Goal: Contribute content: Contribute content

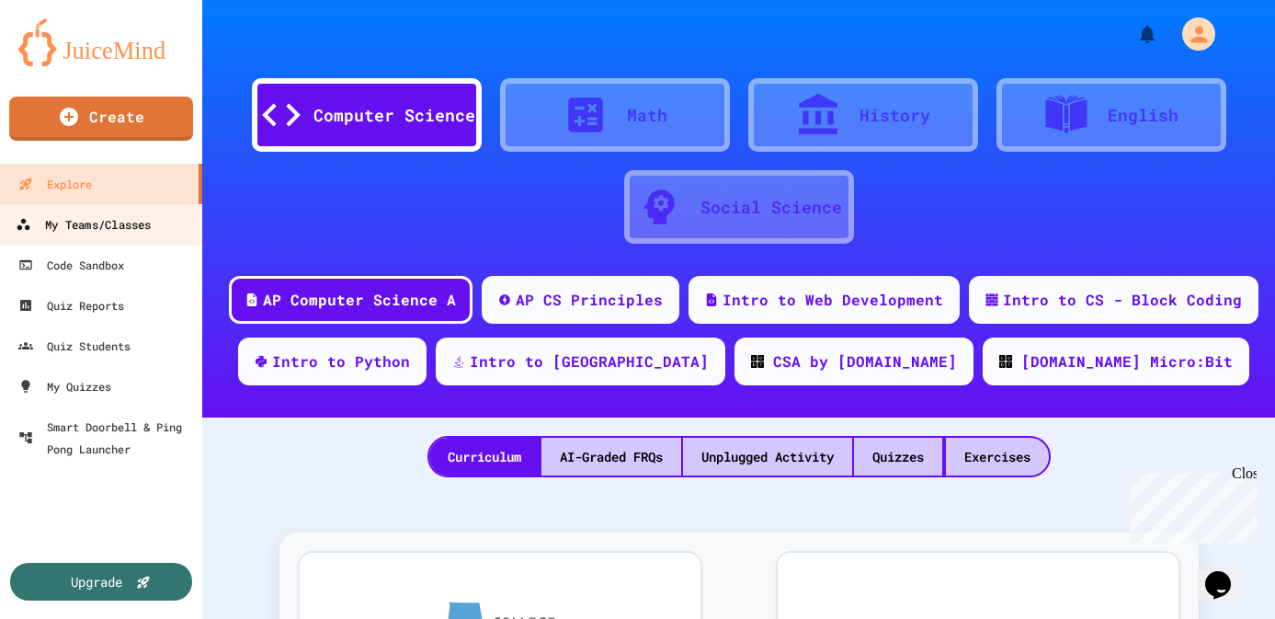
click at [142, 220] on div "My Teams/Classes" at bounding box center [83, 224] width 135 height 23
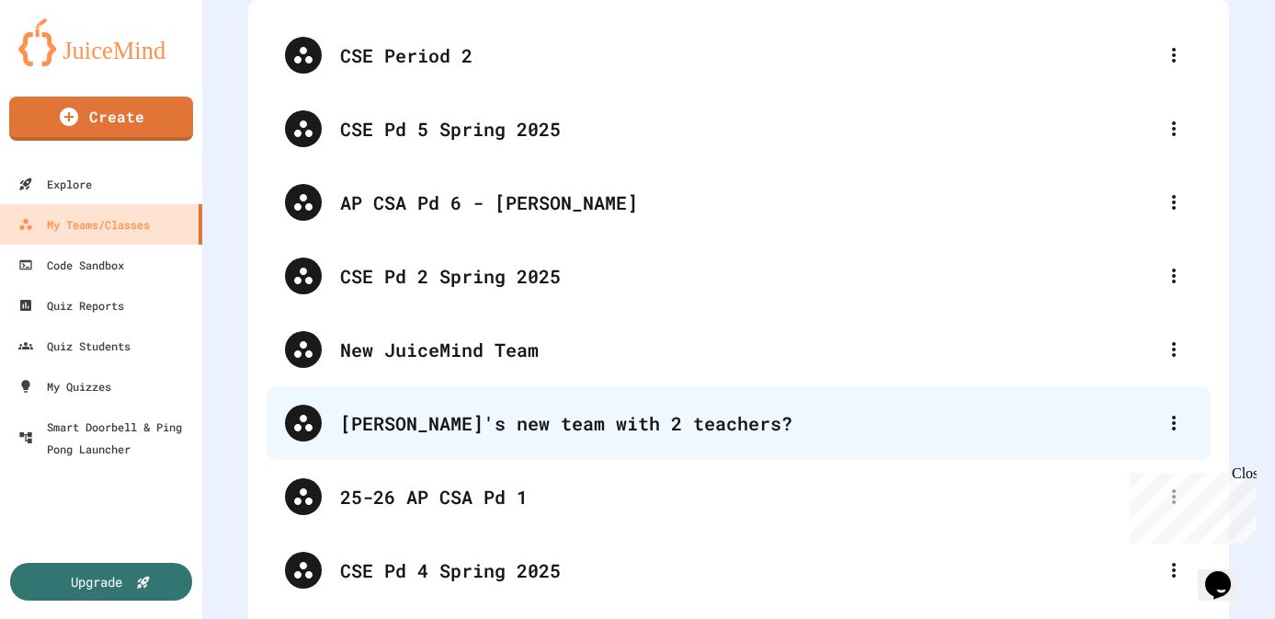
scroll to position [138, 0]
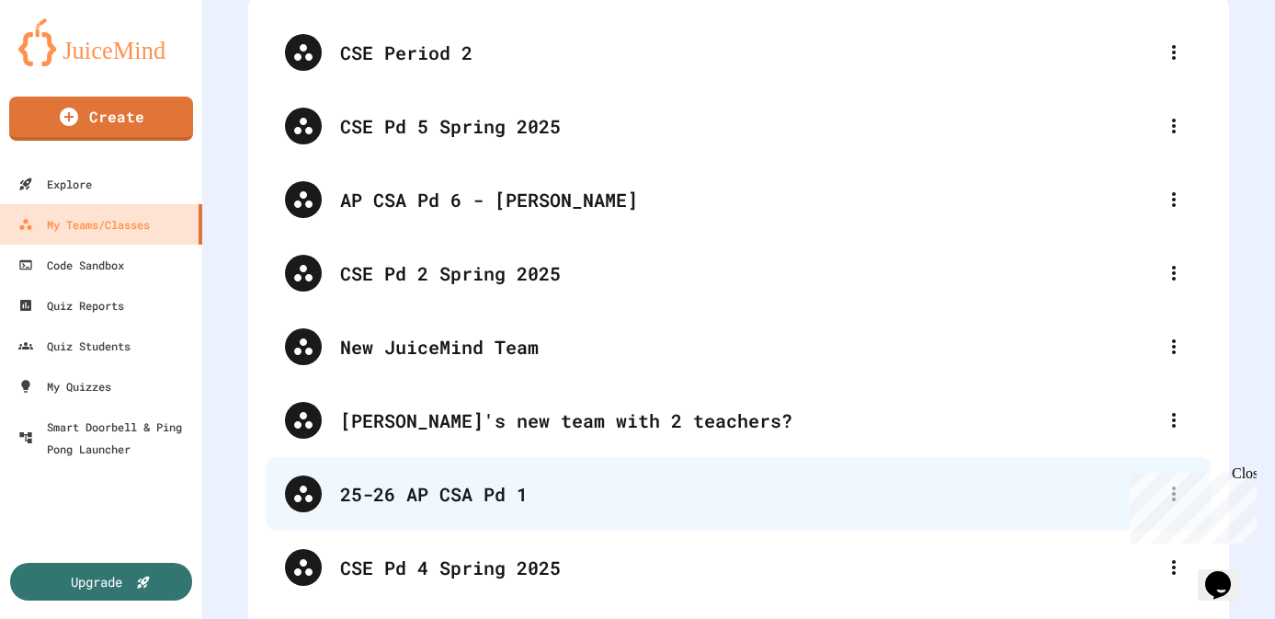
click at [515, 500] on div "25-26 AP CSA Pd 1" at bounding box center [748, 494] width 816 height 28
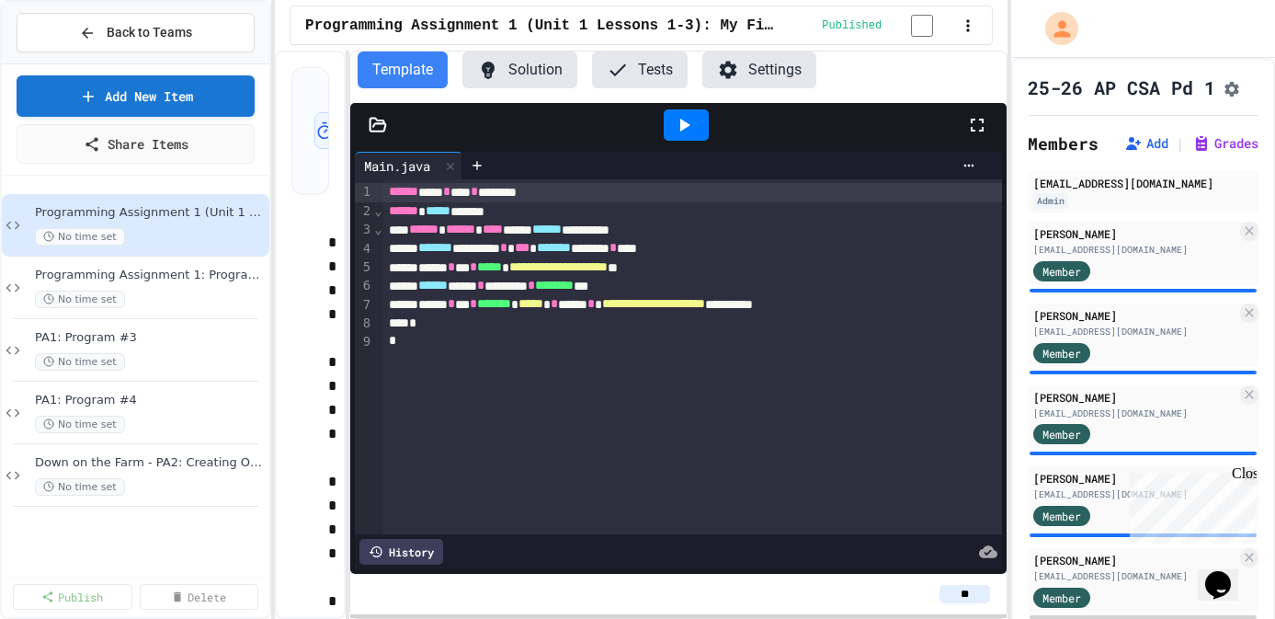
click at [377, 133] on icon at bounding box center [378, 125] width 18 height 18
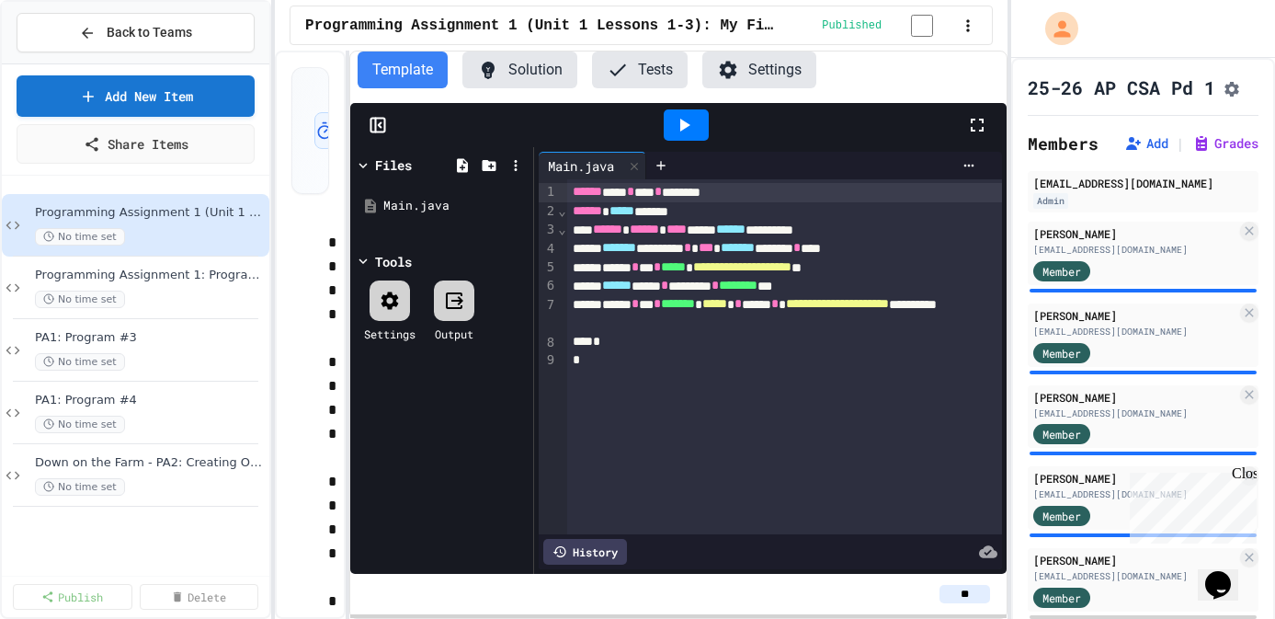
click at [377, 133] on icon at bounding box center [378, 125] width 18 height 18
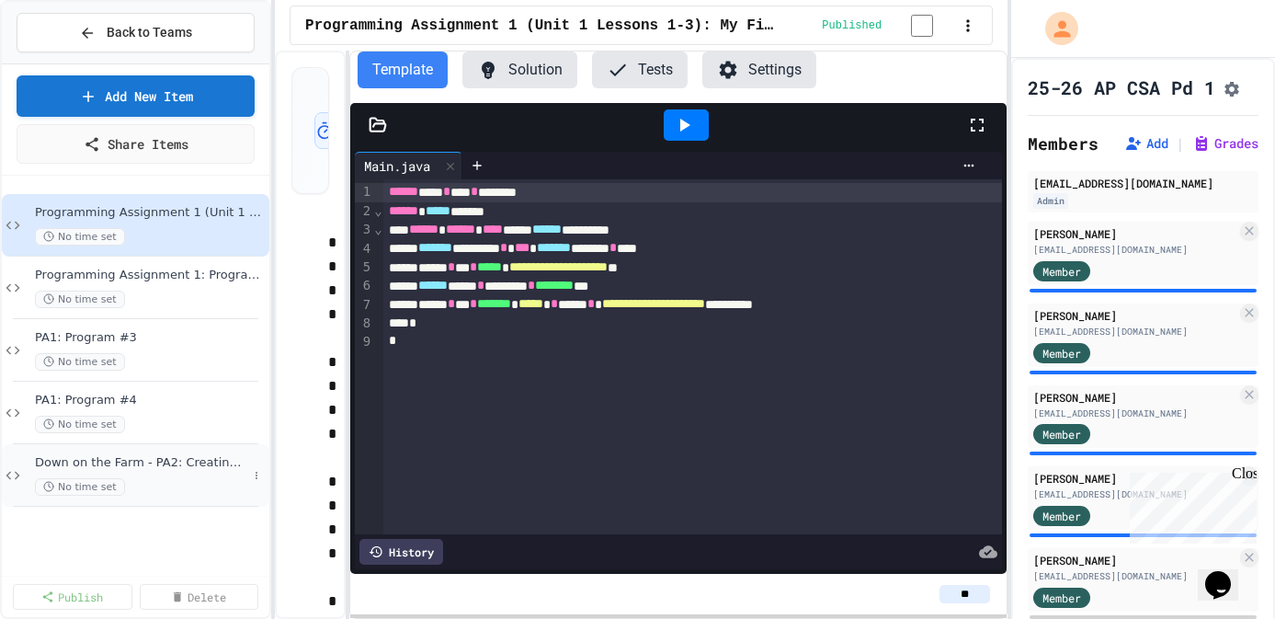
click at [160, 474] on div "Down on the Farm - PA2: Creating Objects No time set" at bounding box center [141, 475] width 212 height 40
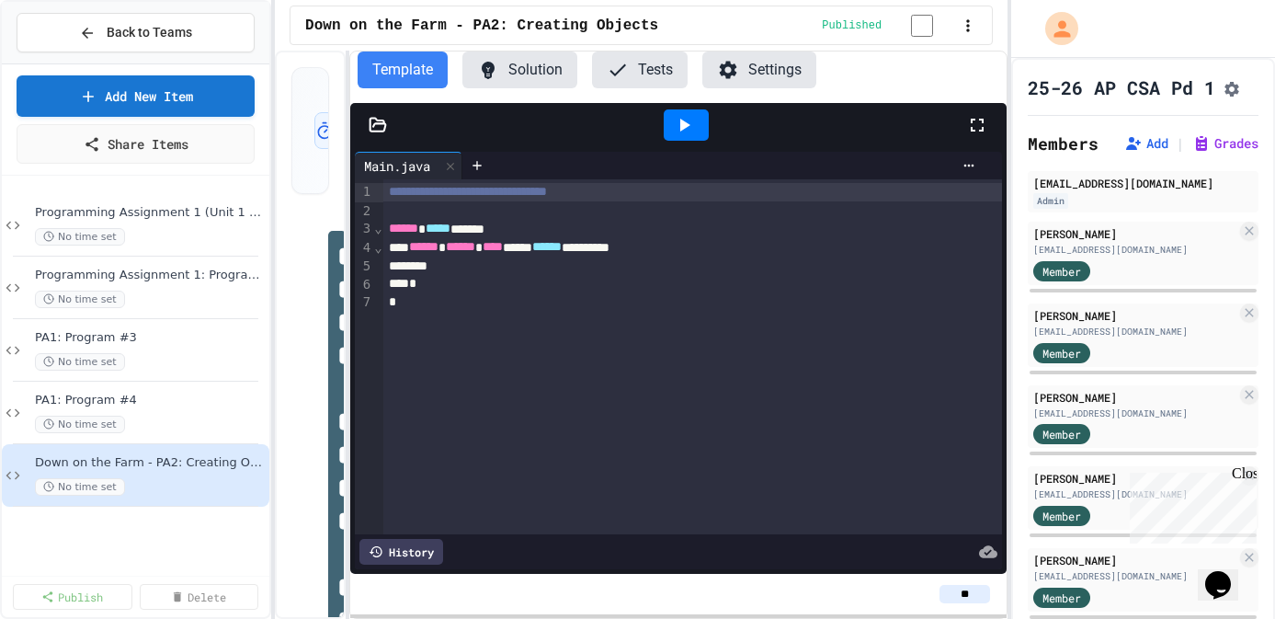
click at [383, 127] on icon at bounding box center [379, 125] width 16 height 13
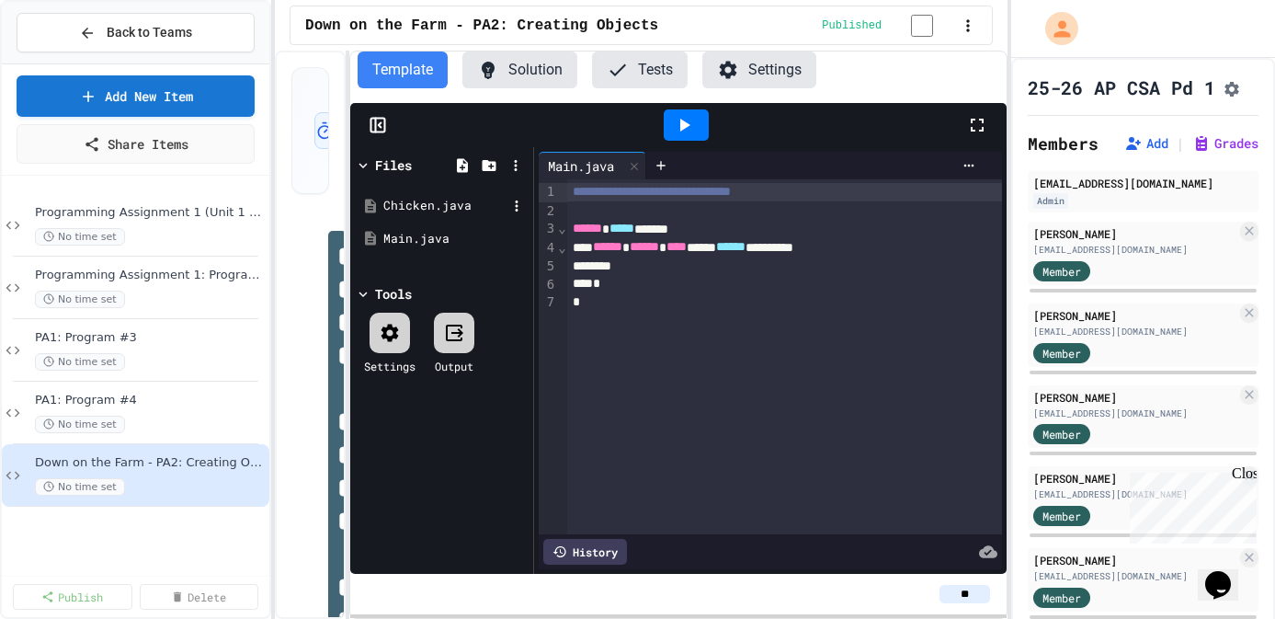
click at [406, 208] on div "Chicken.java" at bounding box center [444, 206] width 123 height 18
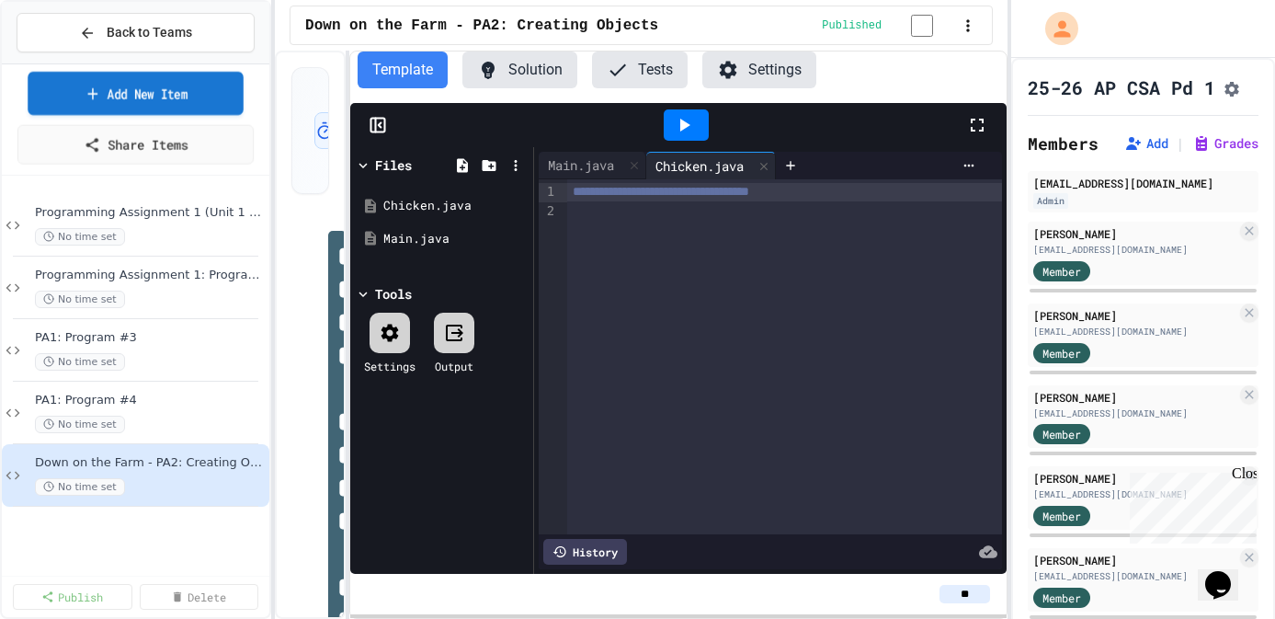
click at [159, 93] on link "Add New Item" at bounding box center [136, 93] width 216 height 43
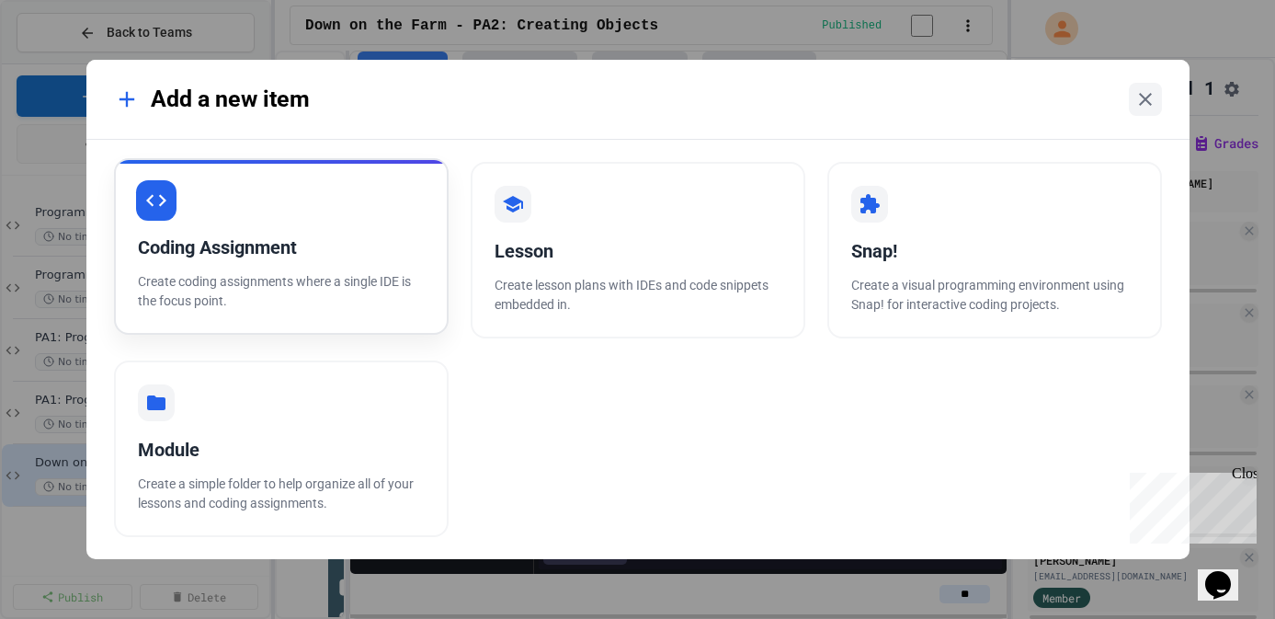
click at [257, 257] on div "Coding Assignment" at bounding box center [281, 248] width 287 height 28
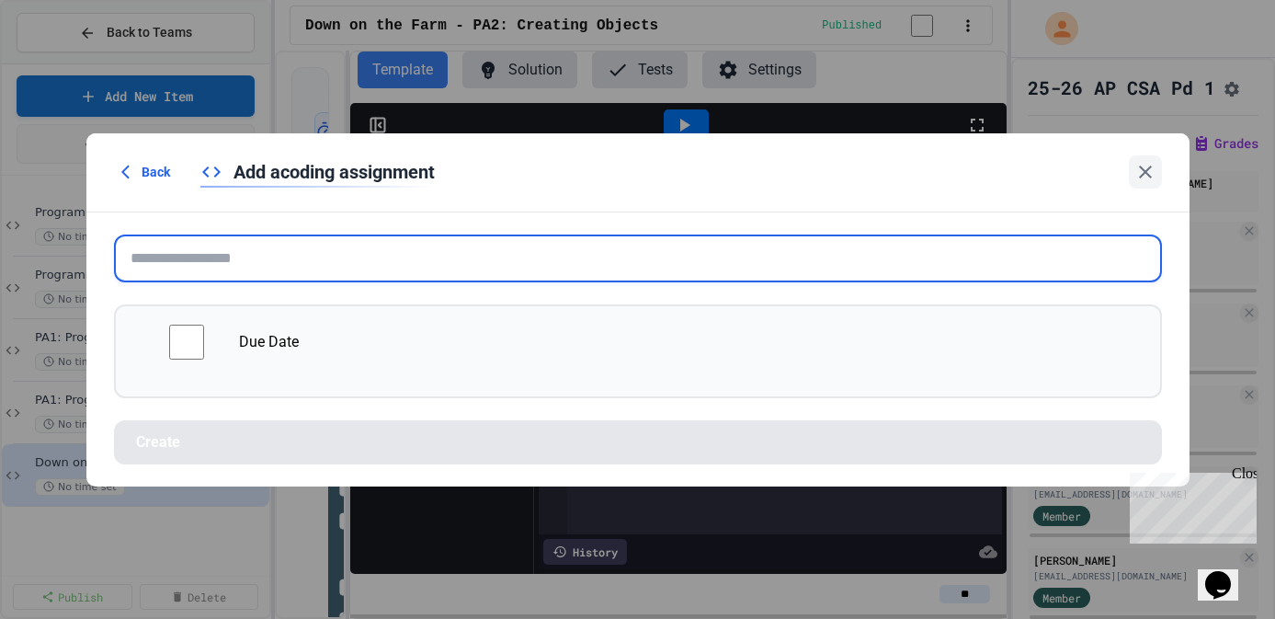
click at [253, 264] on input "text" at bounding box center [638, 258] width 1048 height 48
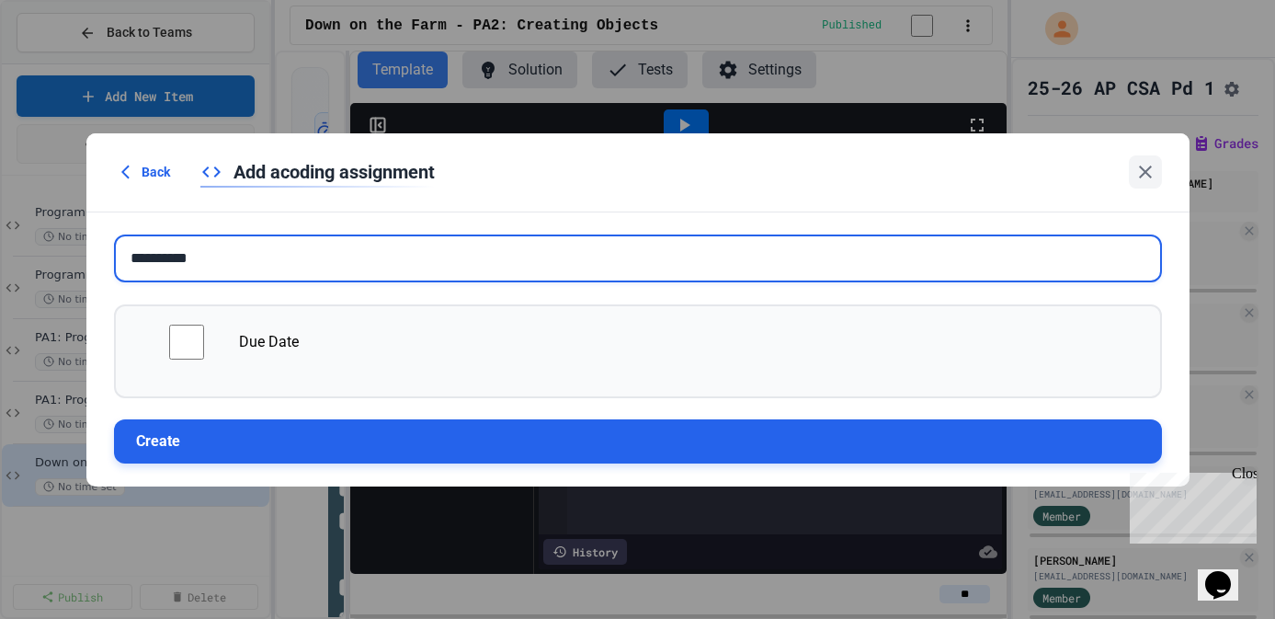
type input "**********"
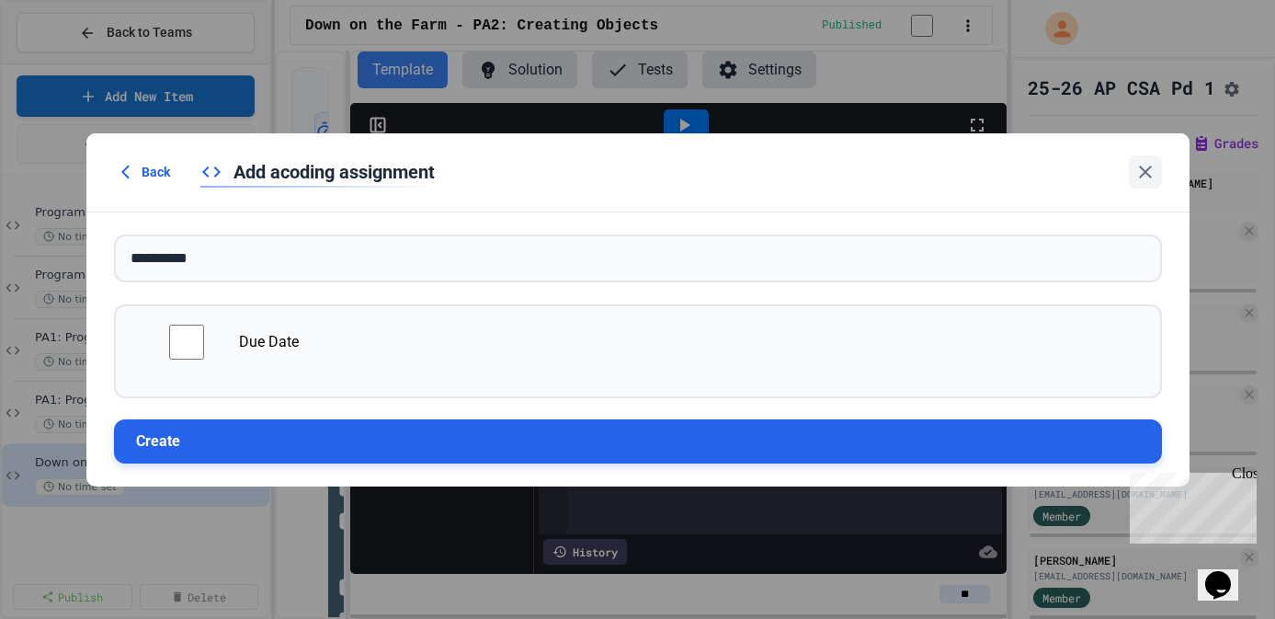
click at [237, 449] on button "Create" at bounding box center [638, 441] width 1048 height 44
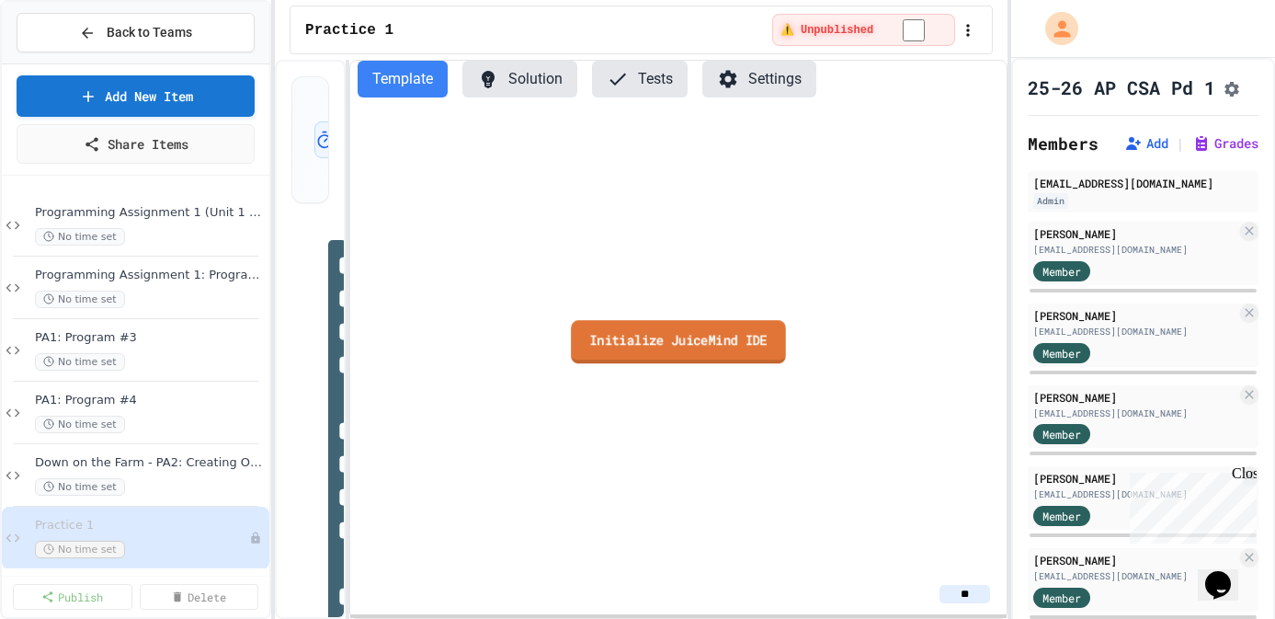
click at [619, 348] on link "Initialize JuiceMind IDE" at bounding box center [678, 341] width 215 height 43
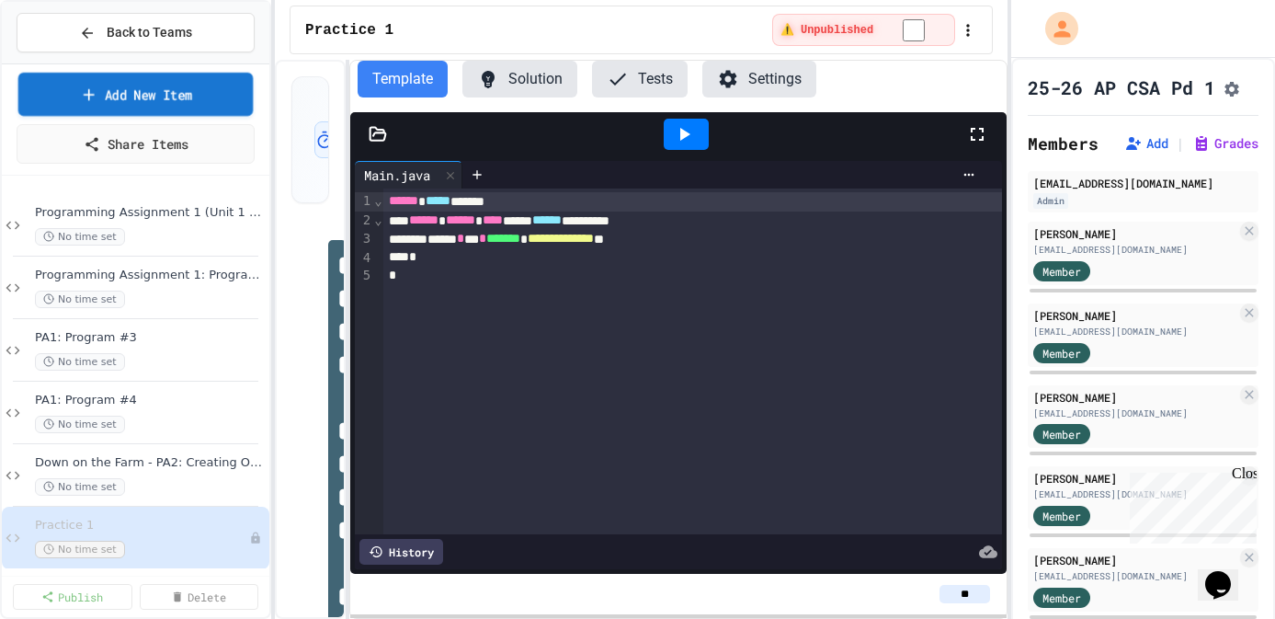
click at [184, 97] on link "Add New Item" at bounding box center [135, 94] width 235 height 43
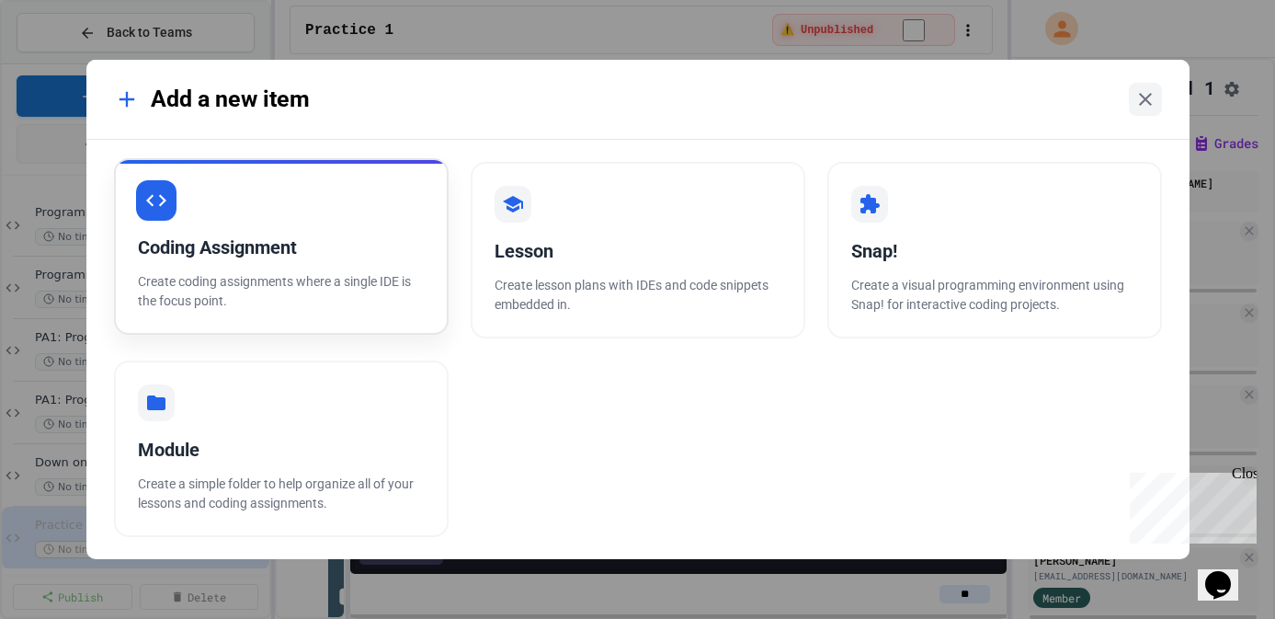
click at [293, 254] on div "Coding Assignment" at bounding box center [281, 248] width 287 height 28
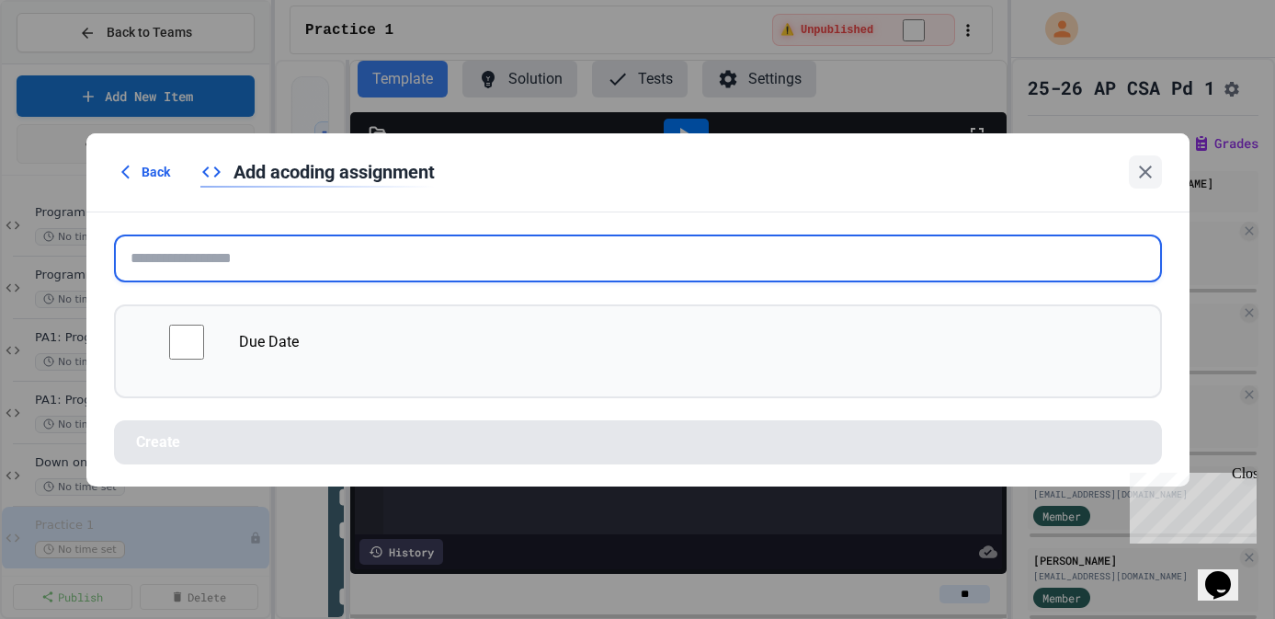
click at [446, 264] on input "text" at bounding box center [638, 258] width 1048 height 48
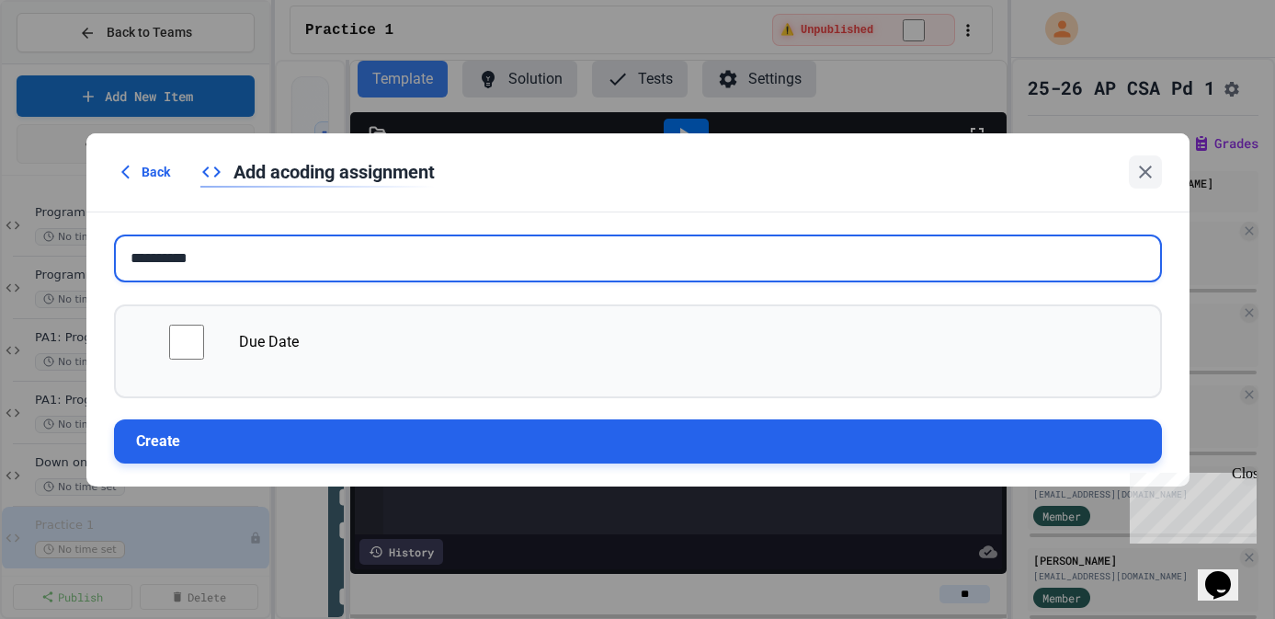
type input "**********"
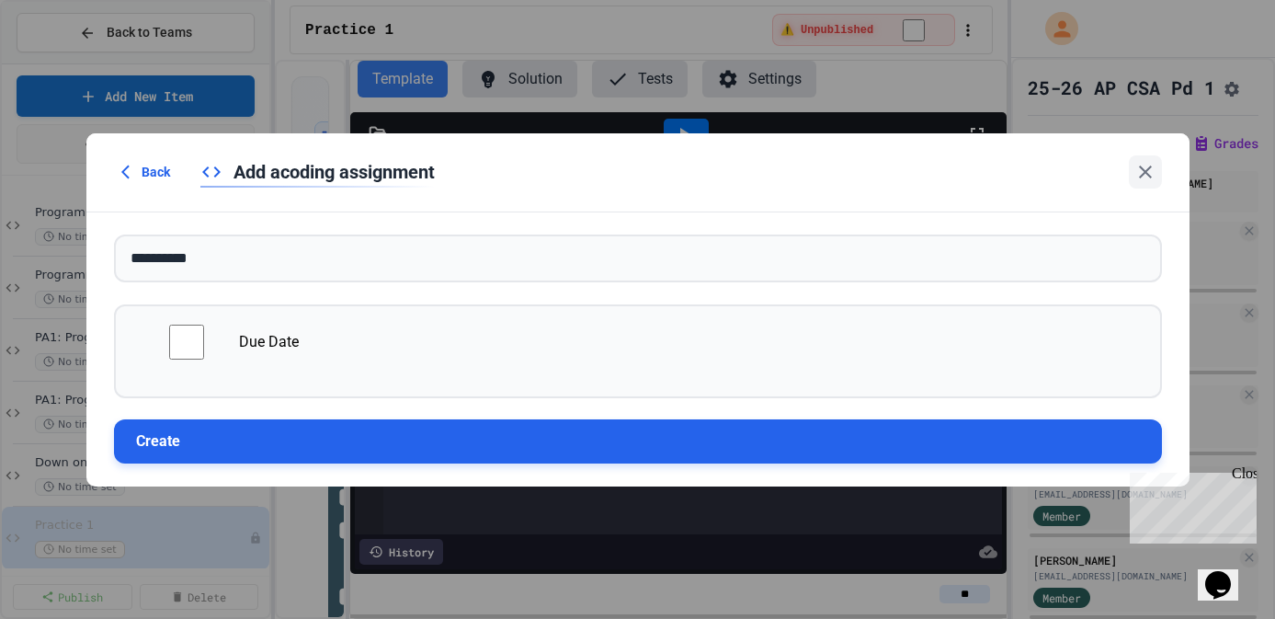
click at [373, 448] on button "Create" at bounding box center [638, 441] width 1048 height 44
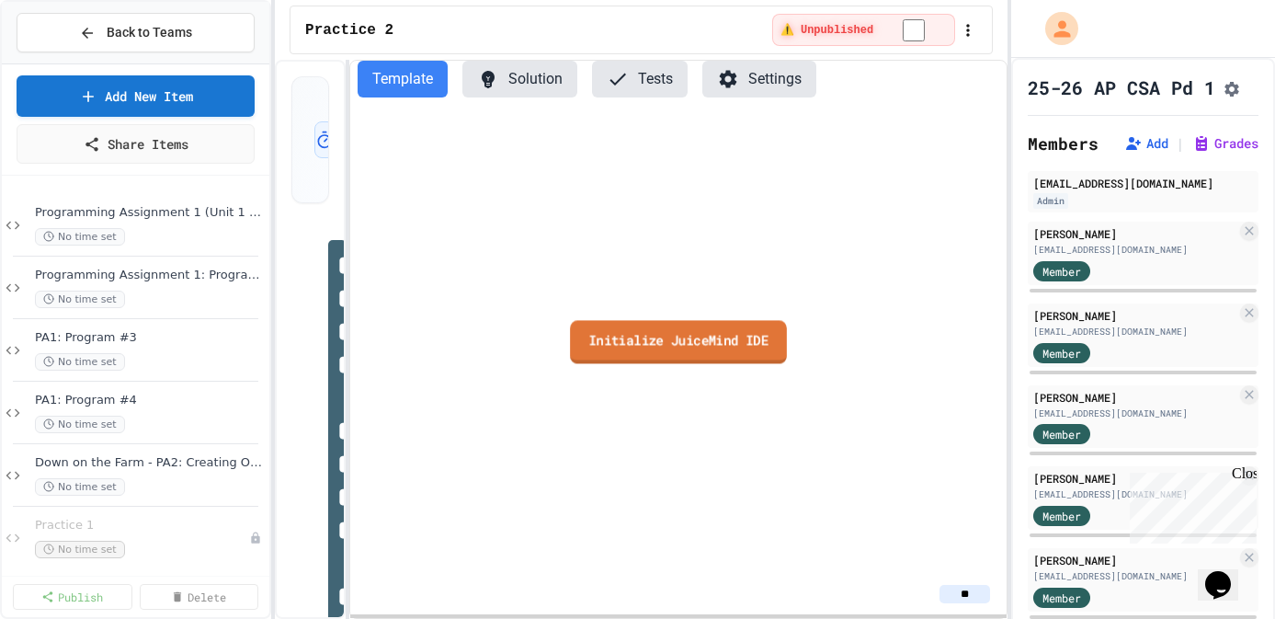
click at [695, 351] on link "Initialize JuiceMind IDE" at bounding box center [678, 341] width 217 height 43
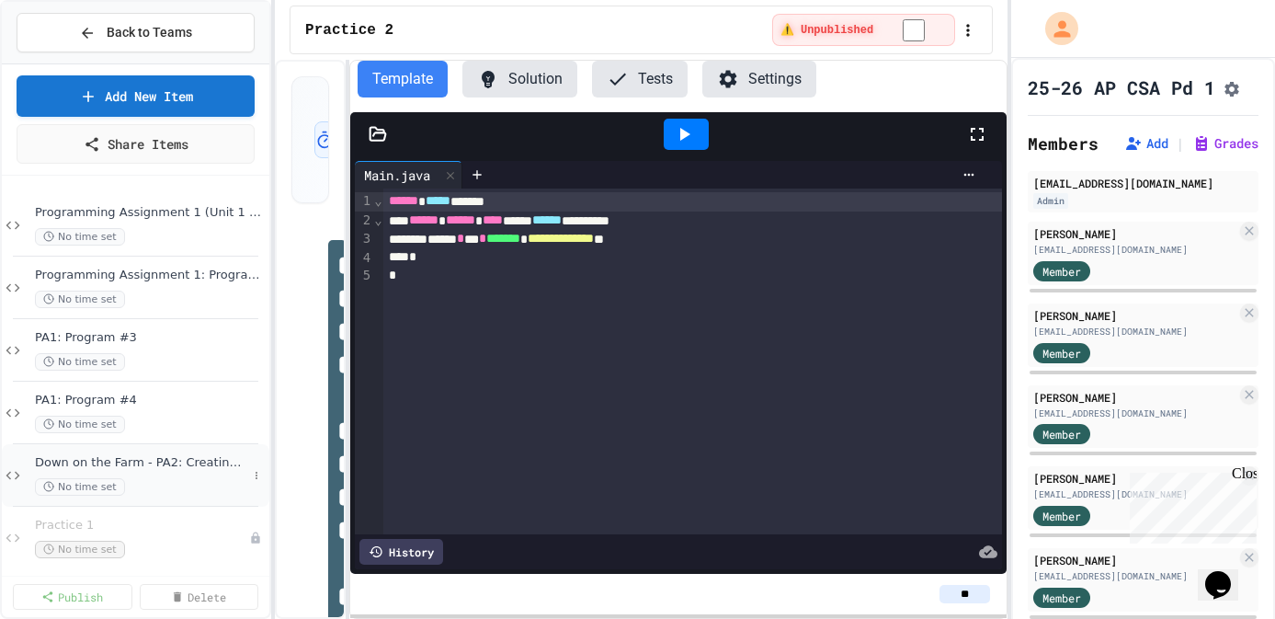
scroll to position [74, 0]
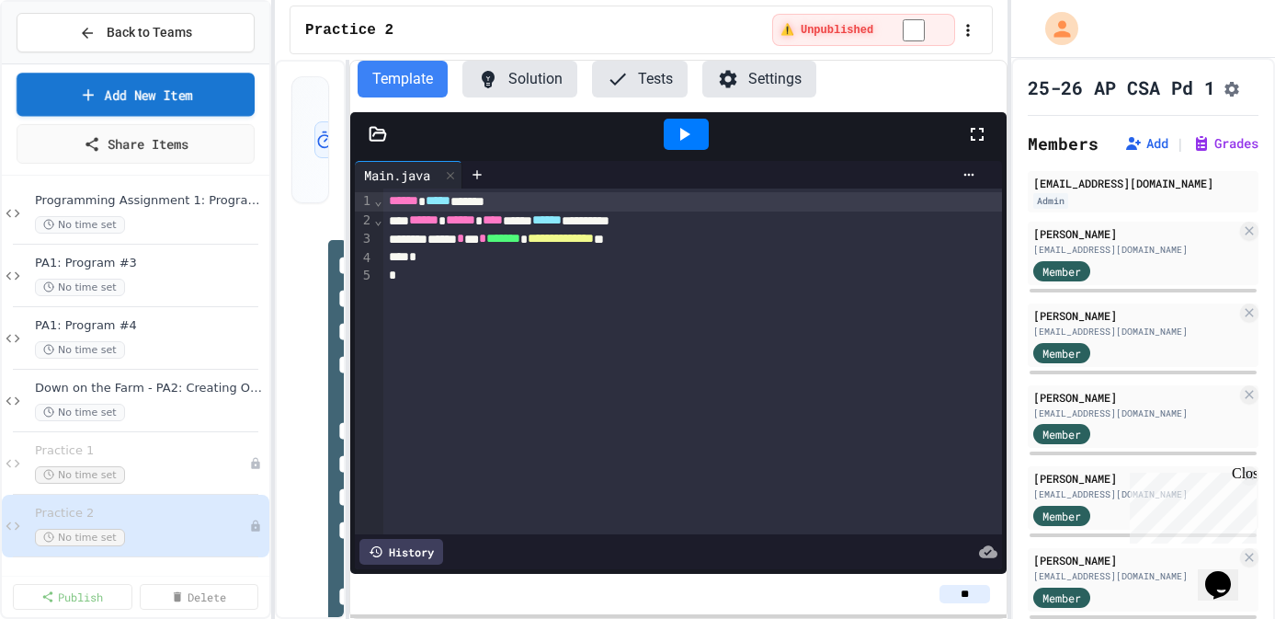
click at [112, 94] on link "Add New Item" at bounding box center [136, 94] width 238 height 43
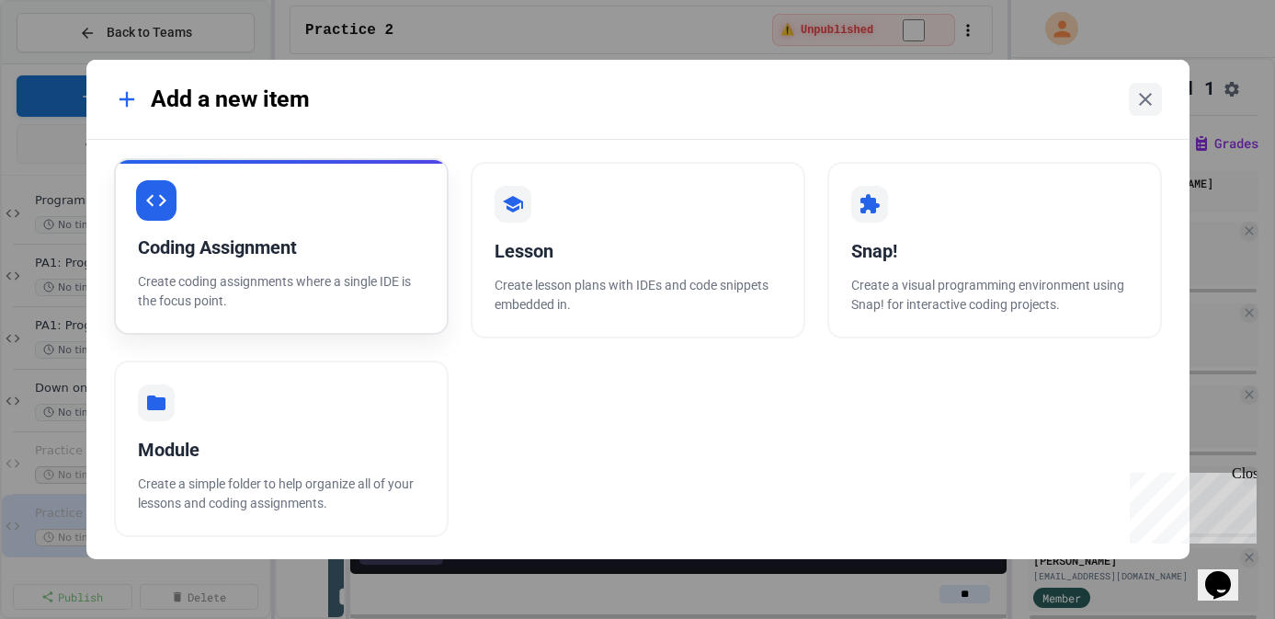
click at [264, 234] on div "Coding Assignment" at bounding box center [281, 248] width 287 height 28
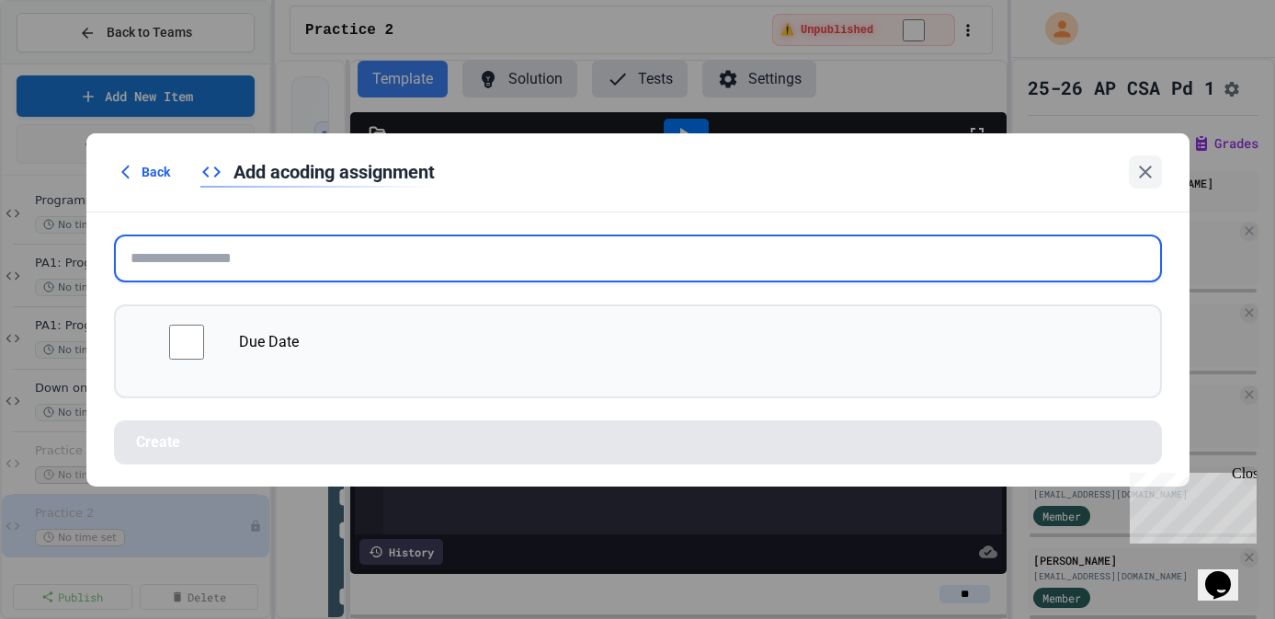
click at [432, 265] on input "text" at bounding box center [638, 258] width 1048 height 48
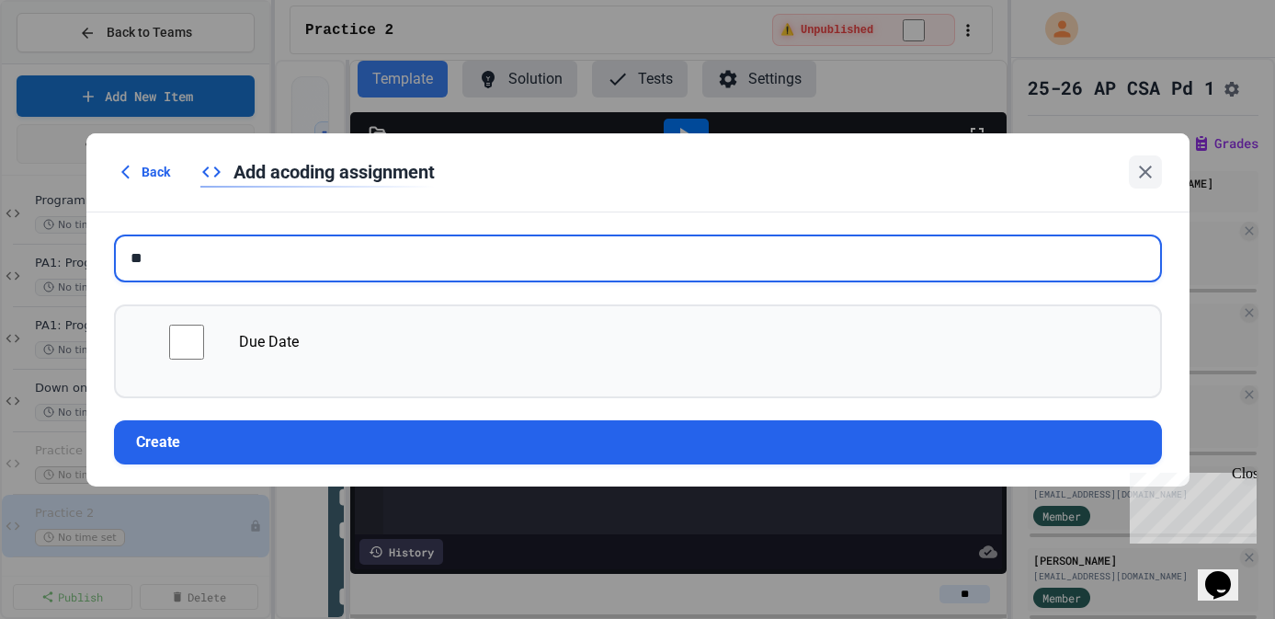
type input "*"
type input "**********"
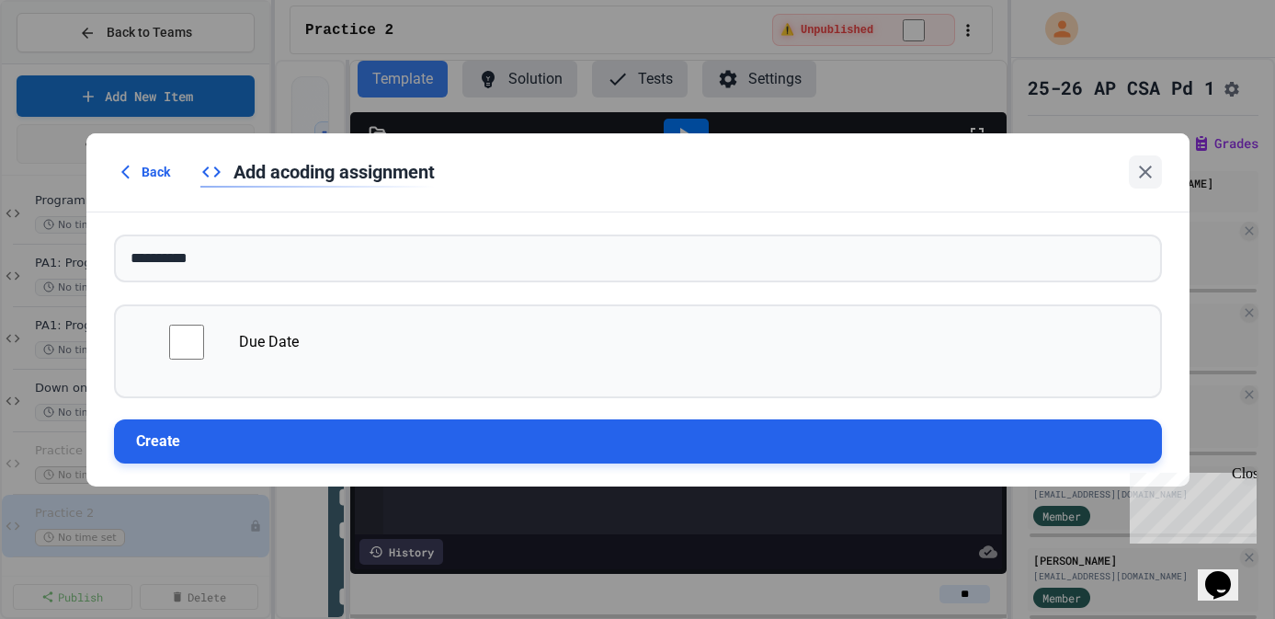
click at [562, 448] on button "Create" at bounding box center [638, 441] width 1048 height 44
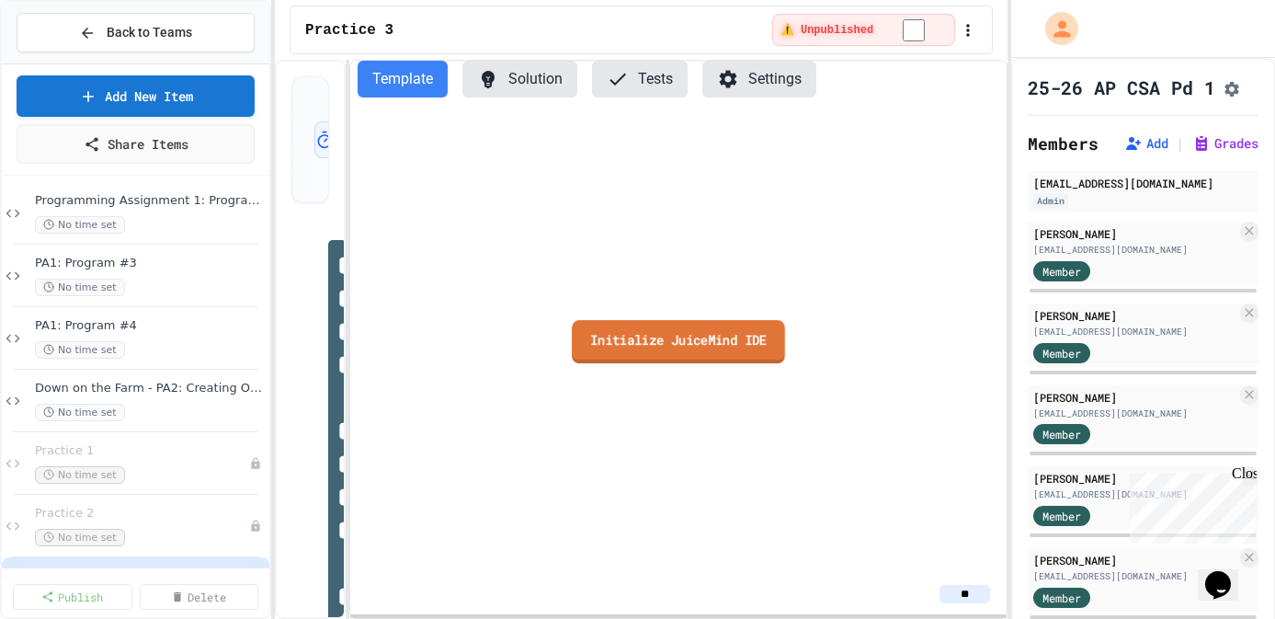
click at [650, 341] on link "Initialize JuiceMind IDE" at bounding box center [678, 341] width 213 height 43
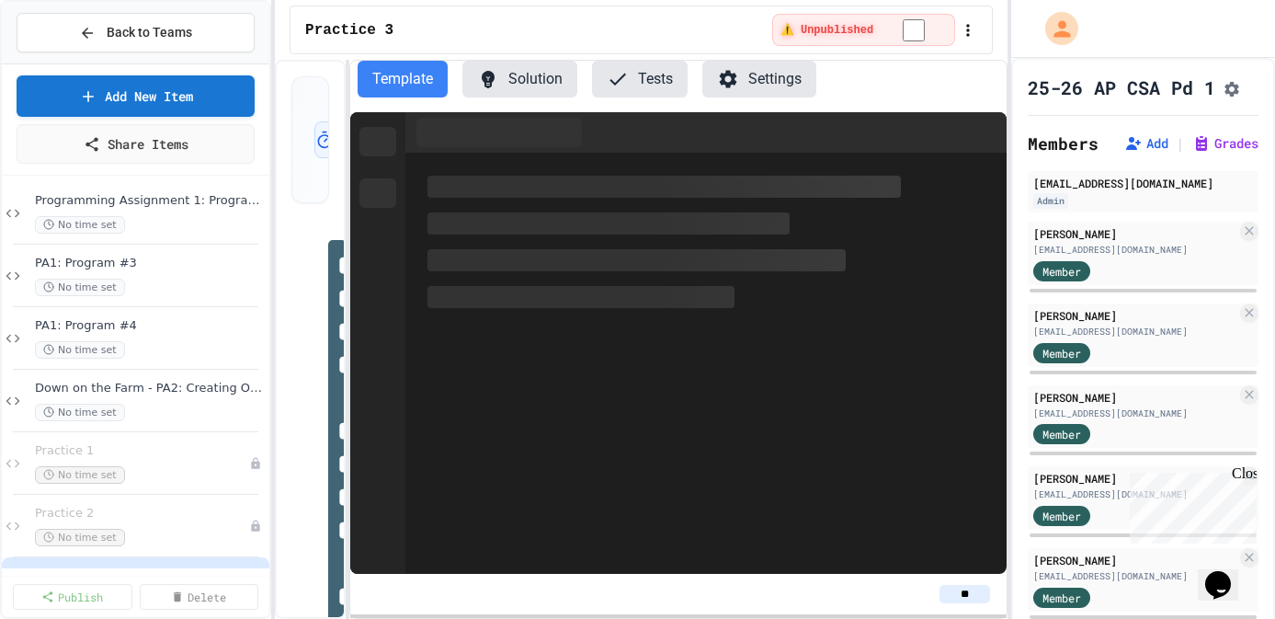
click at [1244, 472] on div "Close" at bounding box center [1243, 476] width 23 height 23
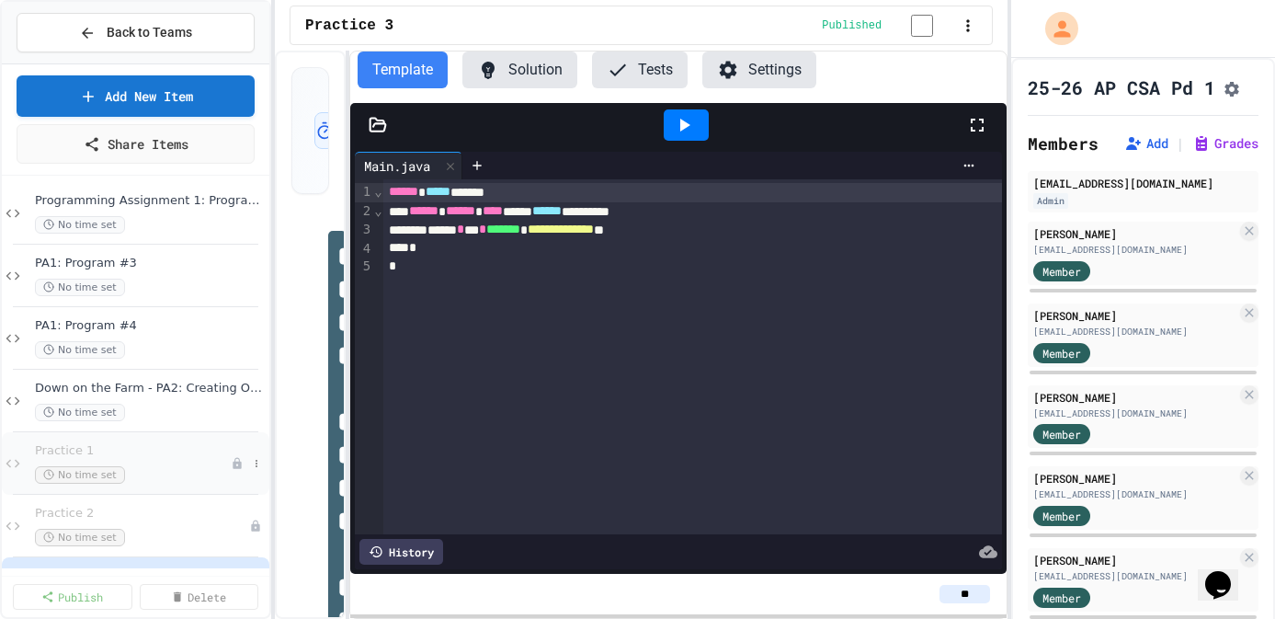
click at [159, 472] on div "No time set" at bounding box center [133, 474] width 196 height 17
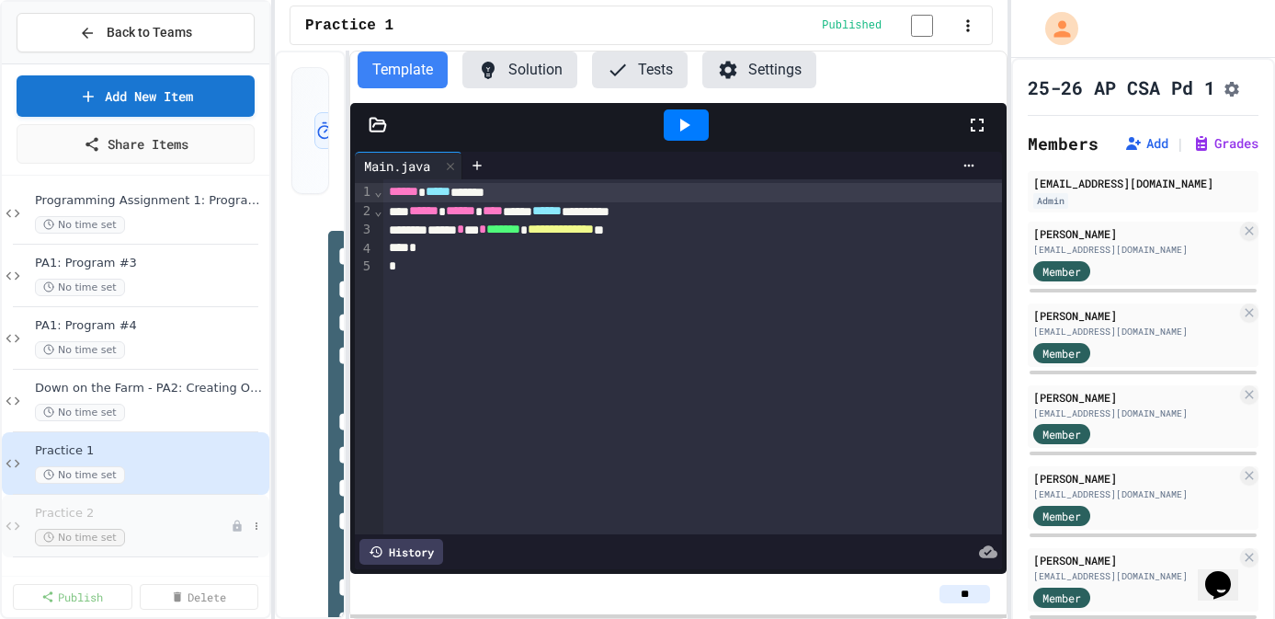
click at [180, 521] on div "Practice 2 No time set" at bounding box center [133, 526] width 196 height 40
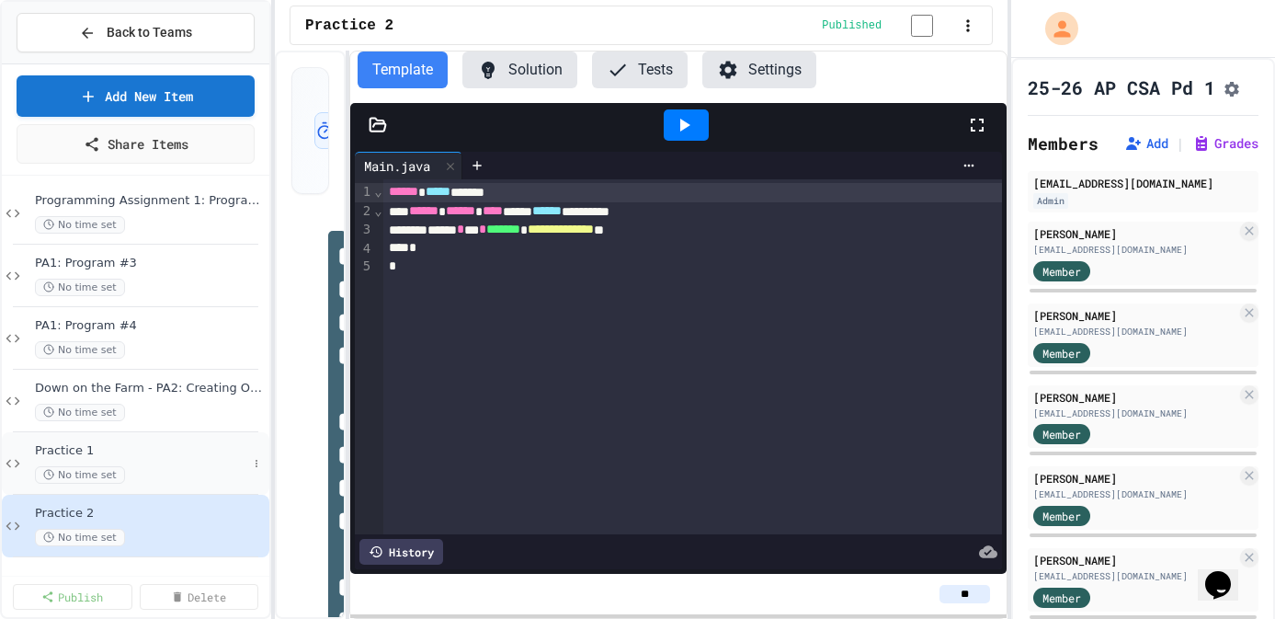
scroll to position [137, 0]
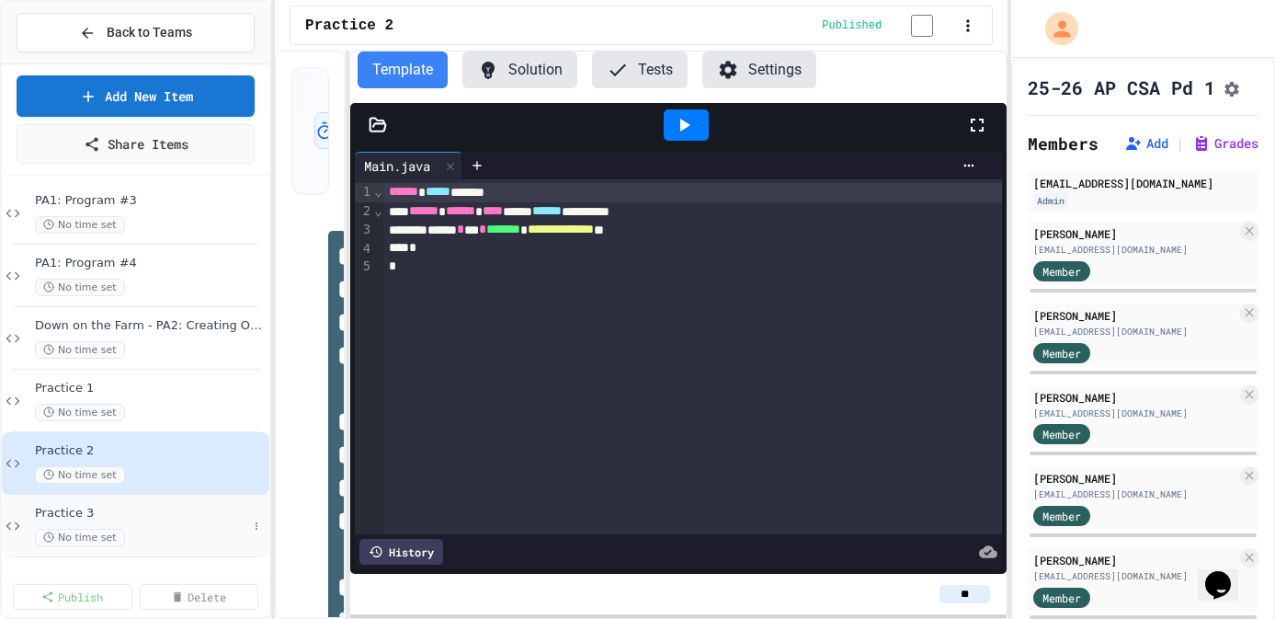
click at [162, 513] on span "Practice 3" at bounding box center [141, 514] width 212 height 16
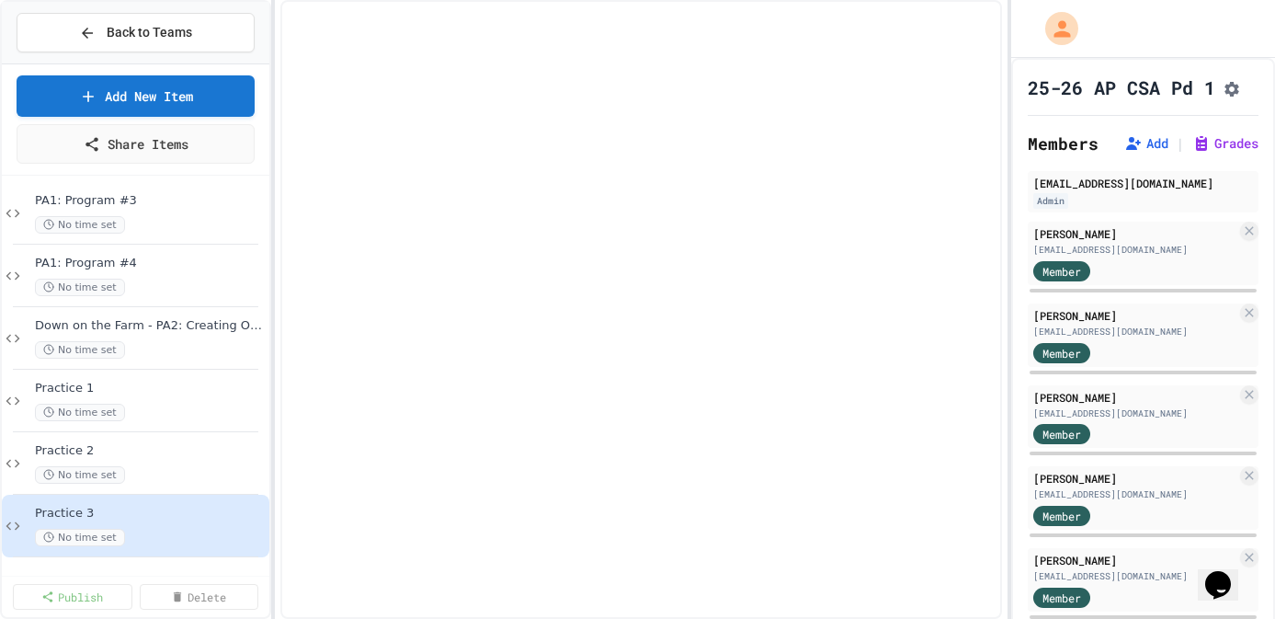
scroll to position [115, 0]
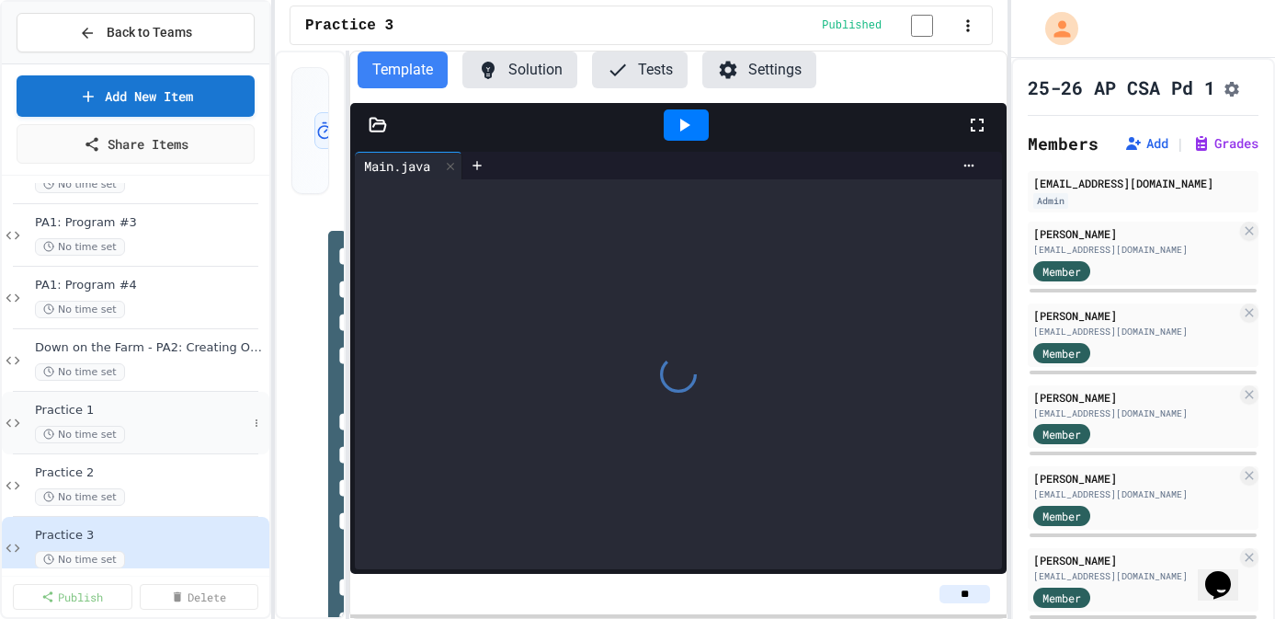
click at [157, 416] on span "Practice 1" at bounding box center [141, 411] width 212 height 16
